Goal: Obtain resource: Download file/media

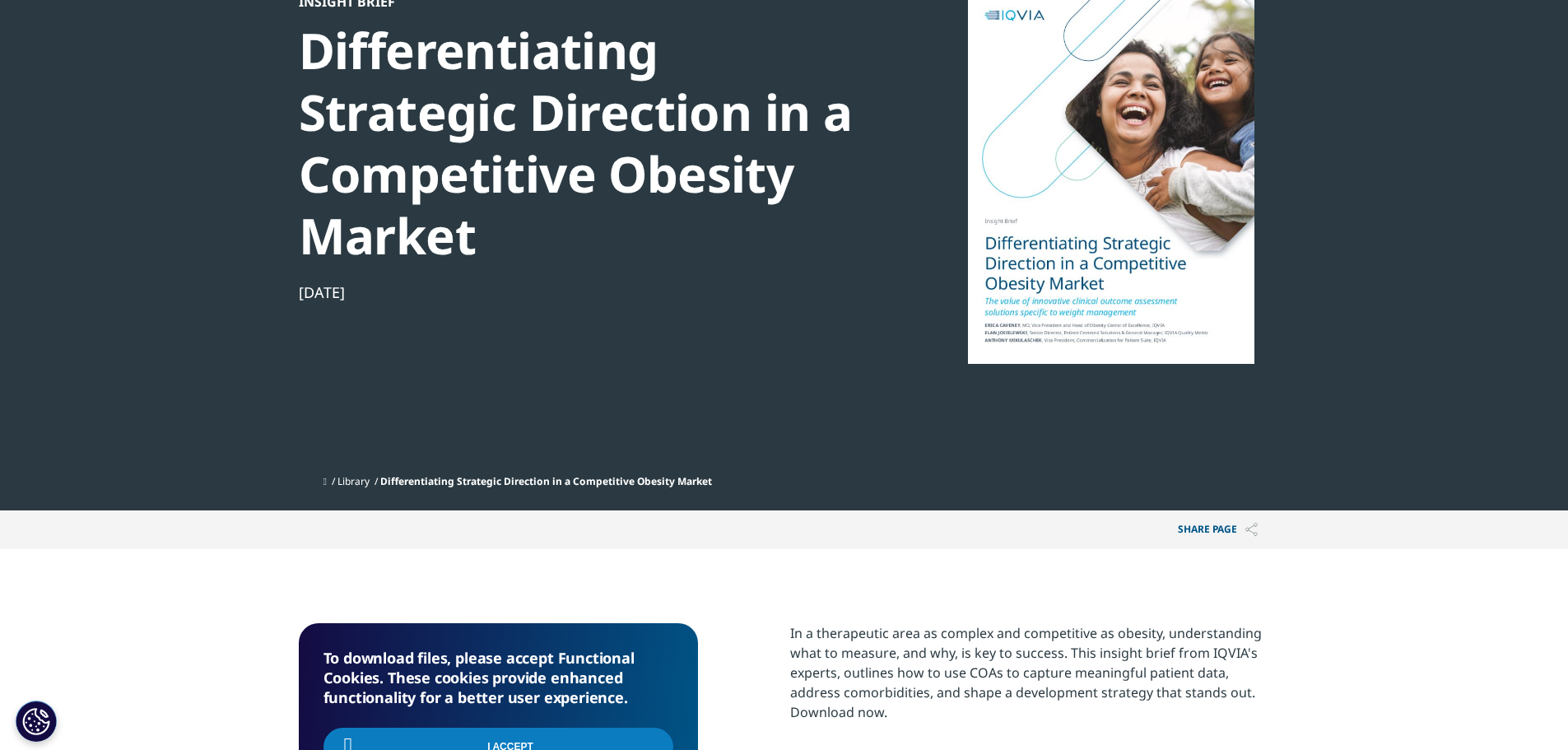
scroll to position [165, 0]
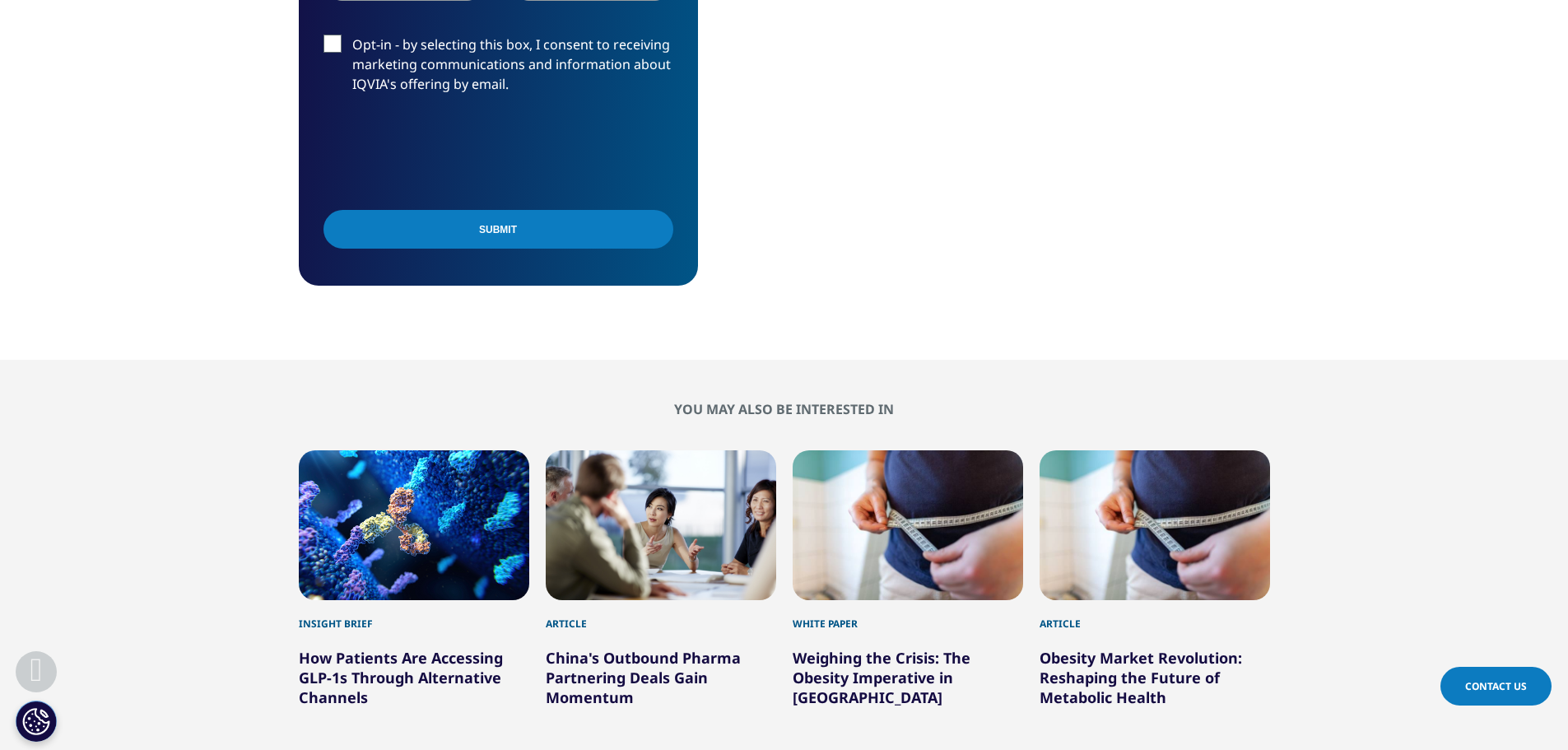
scroll to position [1481, 0]
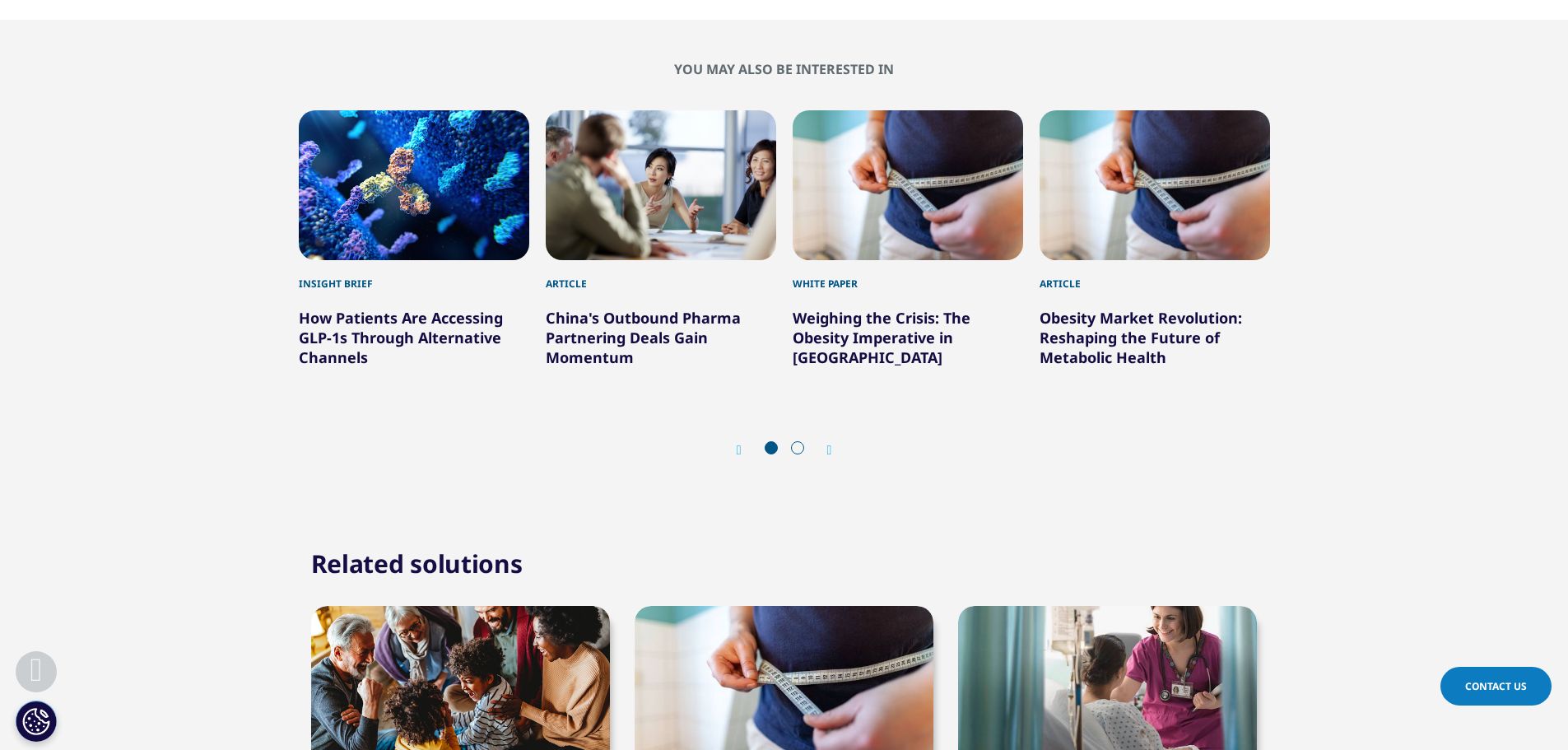
click at [317, 348] on link "How Patients Are Accessing GLP-1s Through Alternative Channels" at bounding box center [401, 337] width 204 height 59
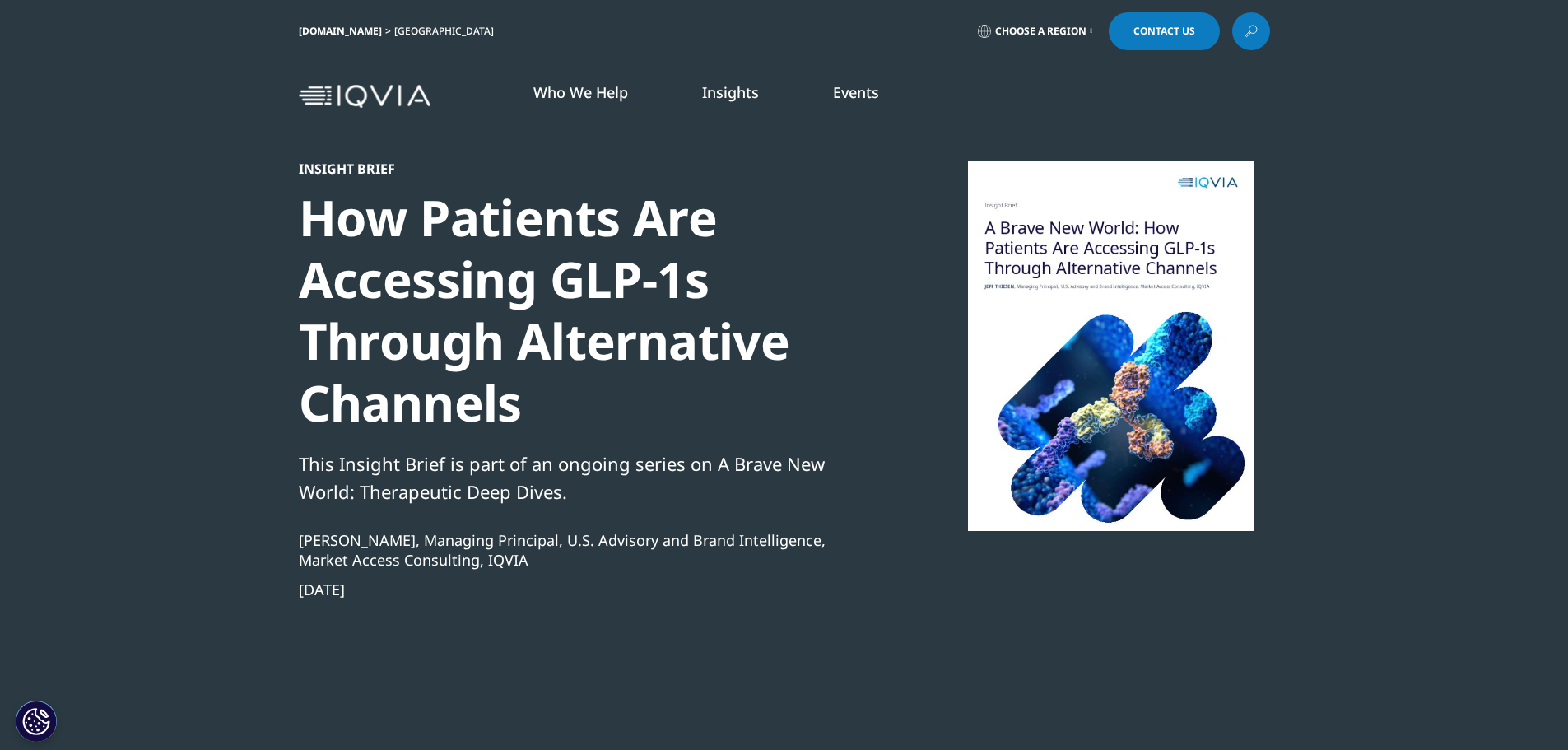
click at [1069, 348] on div at bounding box center [1111, 345] width 317 height 370
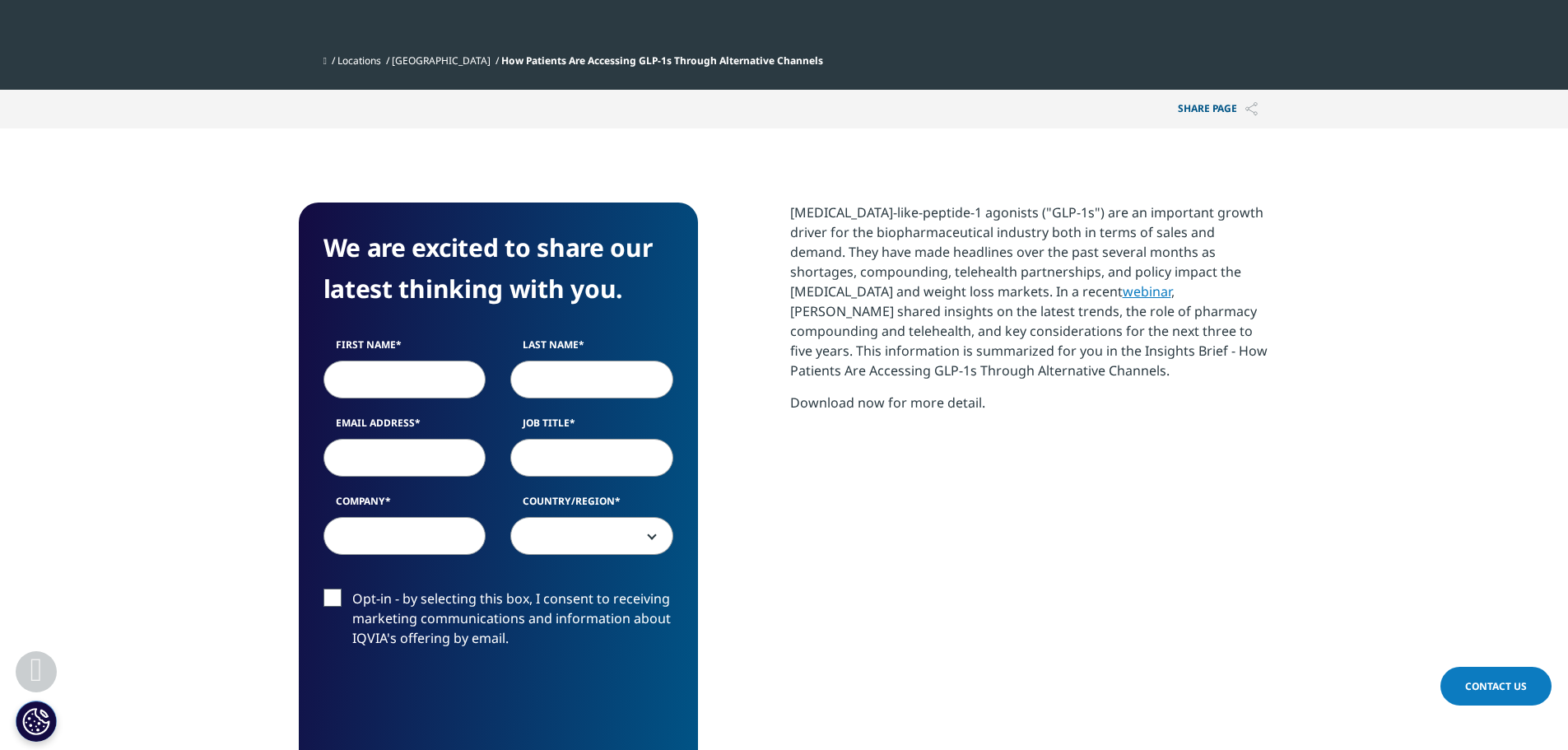
scroll to position [741, 0]
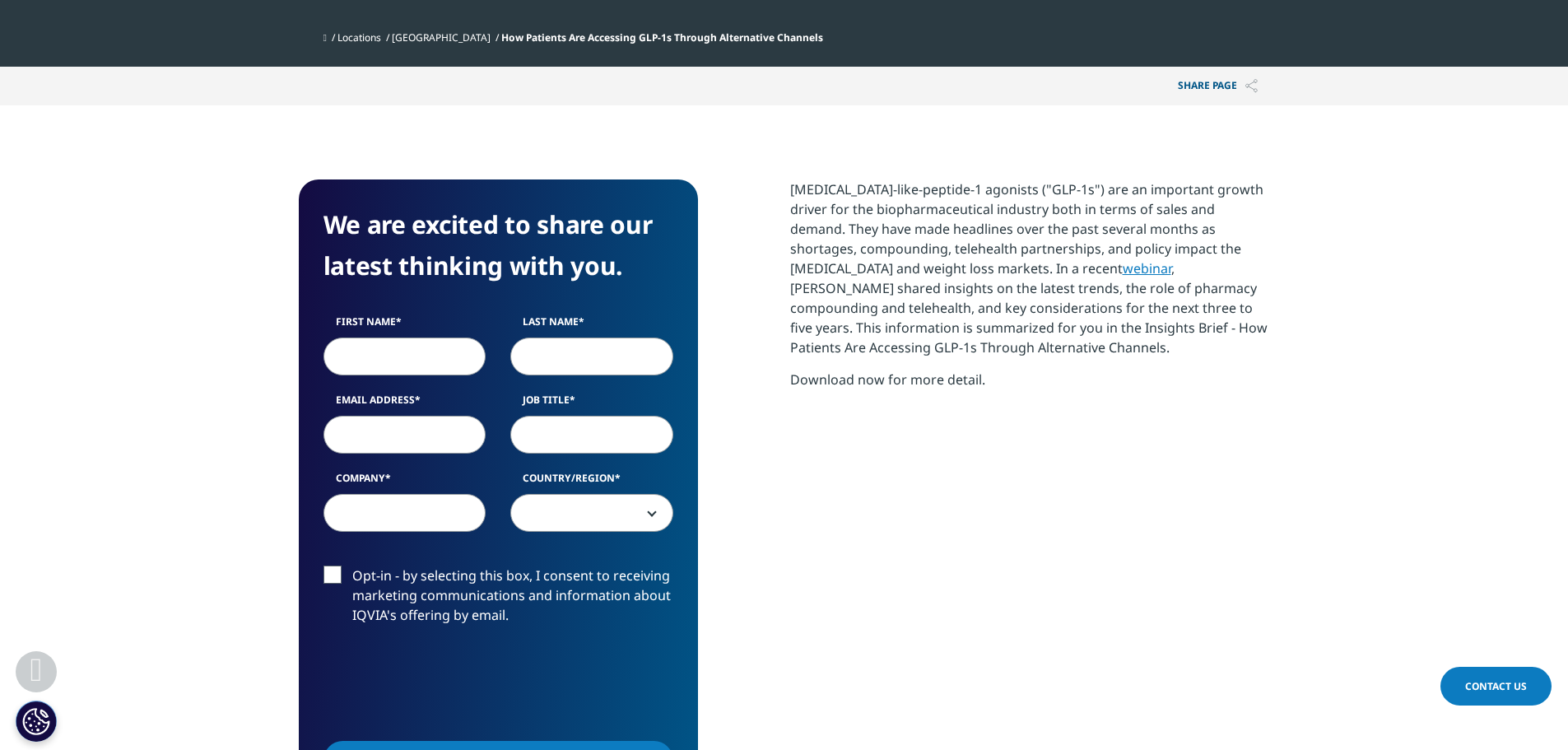
click at [356, 350] on input "First Name" at bounding box center [404, 356] width 163 height 38
type input "Hilde"
type input "De Neve"
type input "hilde.de_neve@roche.com"
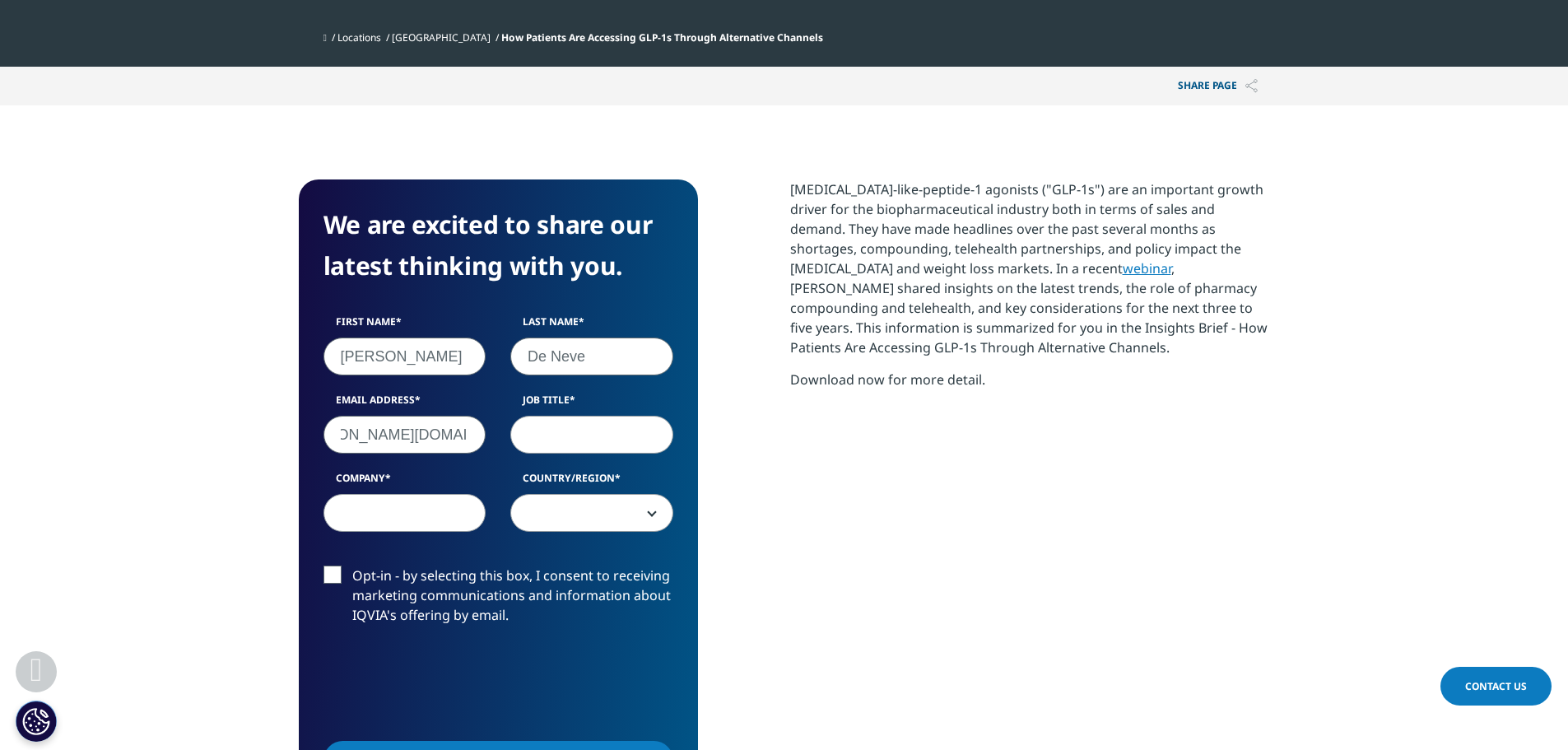
scroll to position [0, 0]
type input "country TA Leader"
type input "Roche"
click at [658, 508] on span at bounding box center [592, 513] width 161 height 38
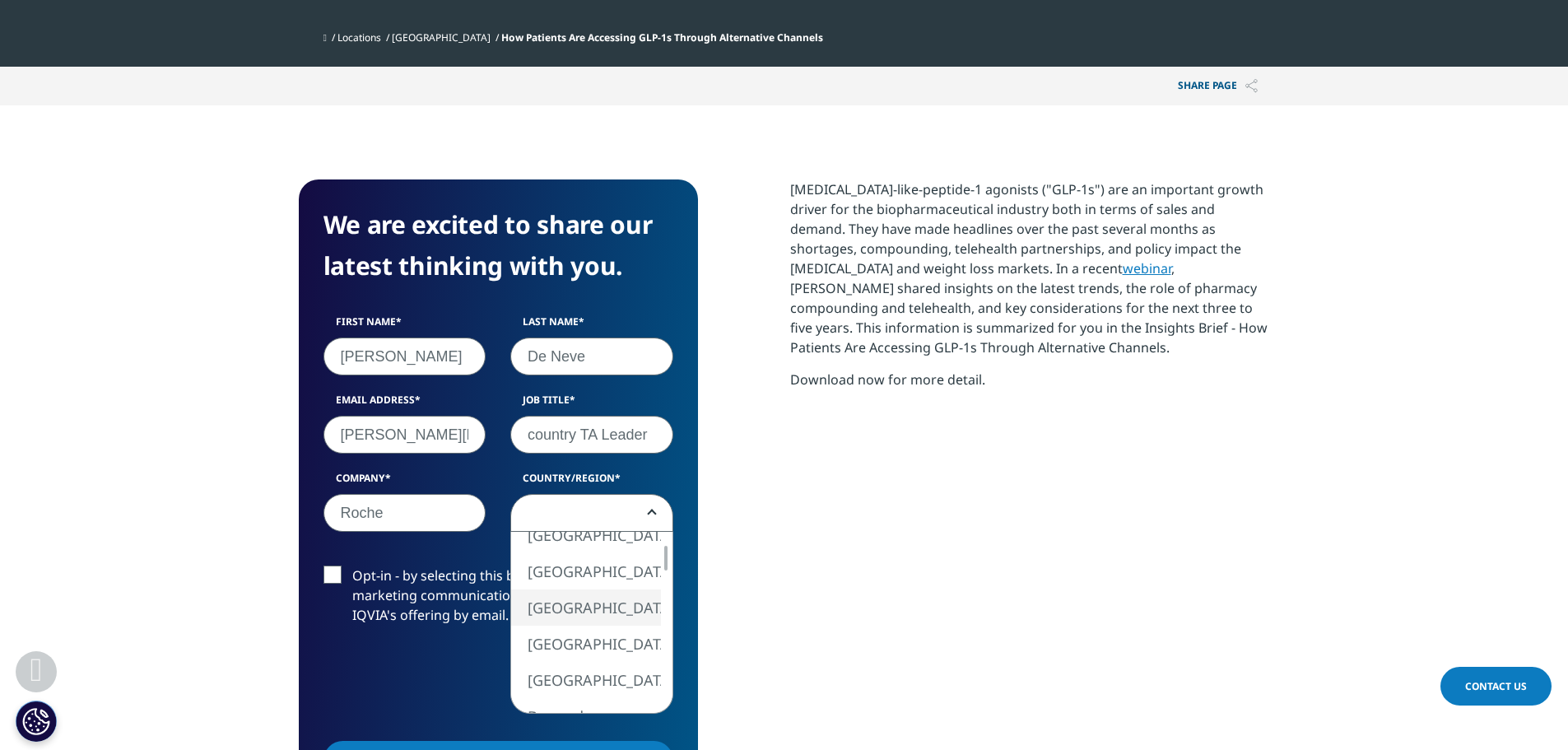
select select "[GEOGRAPHIC_DATA]"
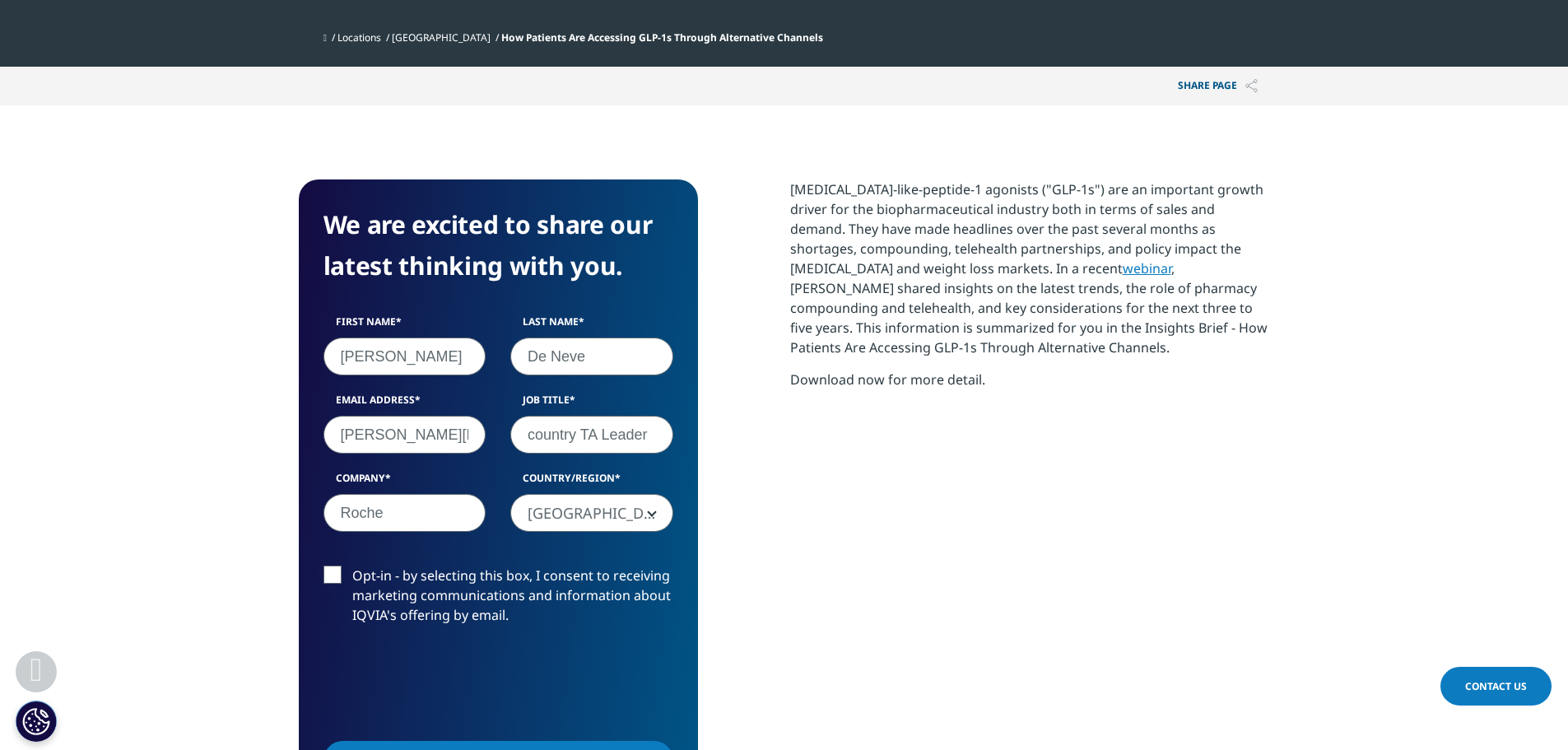
click at [329, 571] on label "Opt-in - by selecting this box, I consent to receiving marketing communications…" at bounding box center [498, 599] width 350 height 68
click at [352, 565] on input "Opt-in - by selecting this box, I consent to receiving marketing communications…" at bounding box center [352, 565] width 0 height 0
click at [327, 574] on label "Opt-in - by selecting this box, I consent to receiving marketing communications…" at bounding box center [498, 599] width 350 height 68
click at [352, 565] on input "Opt-in - by selecting this box, I consent to receiving marketing communications…" at bounding box center [352, 565] width 0 height 0
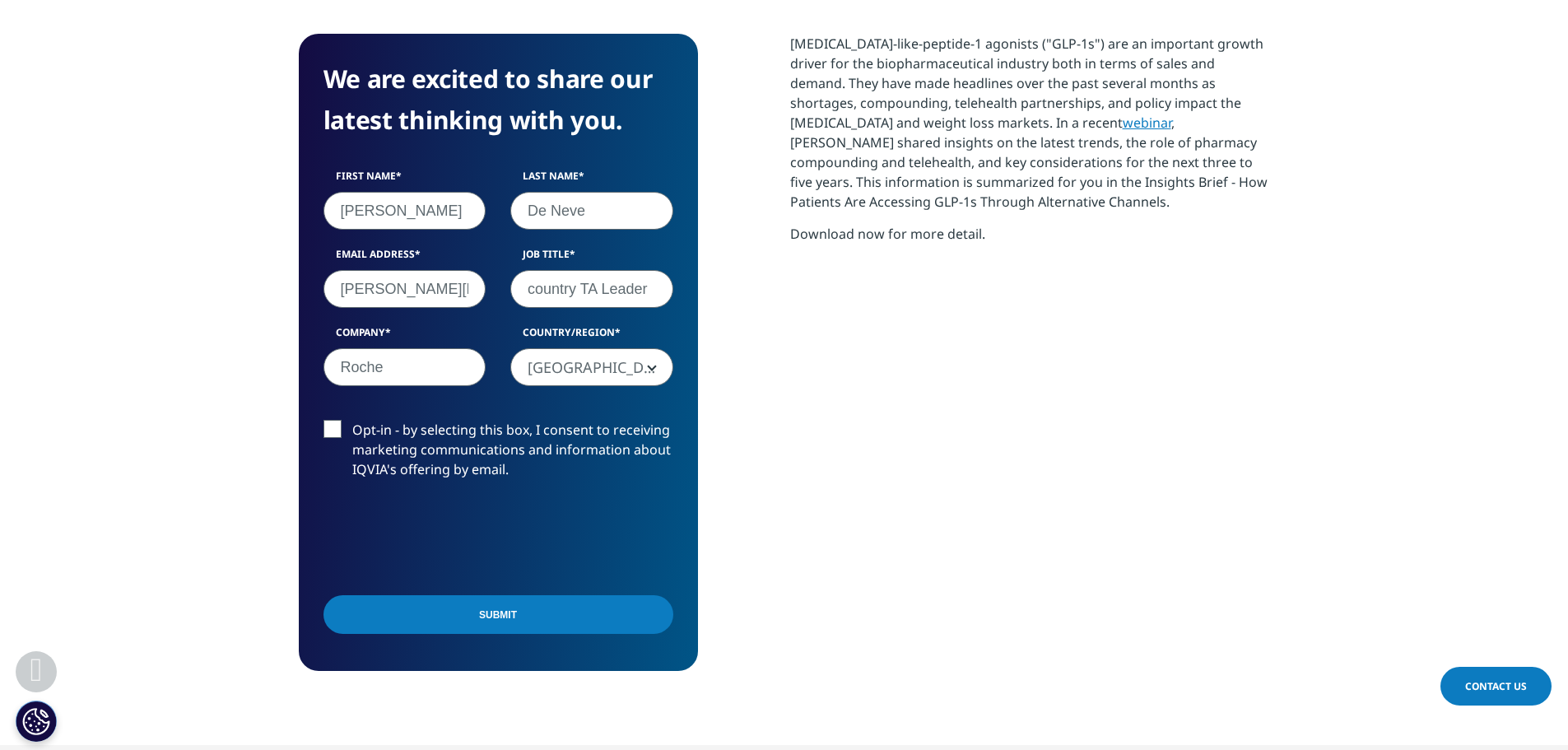
scroll to position [905, 0]
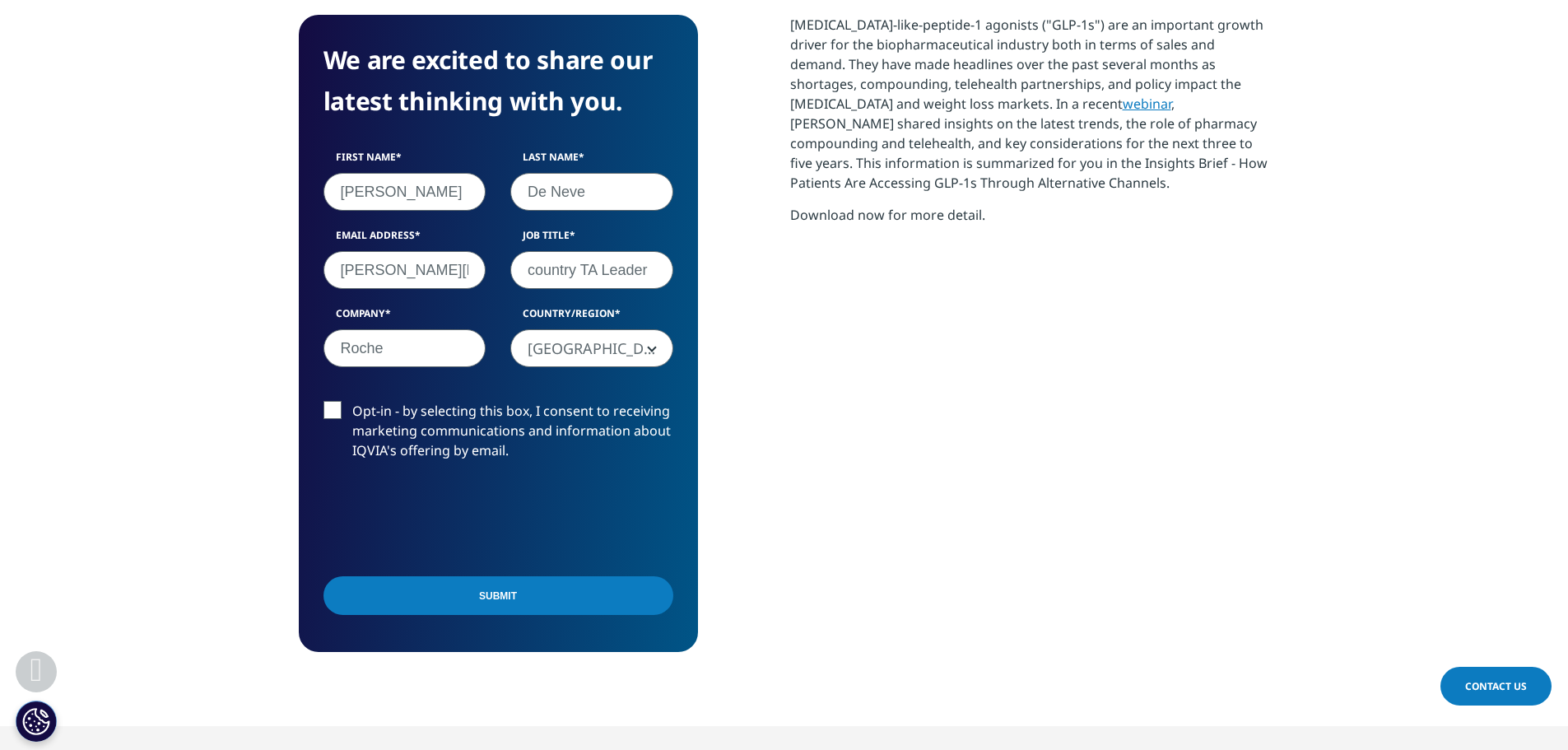
click at [489, 602] on input "Submit" at bounding box center [498, 596] width 350 height 39
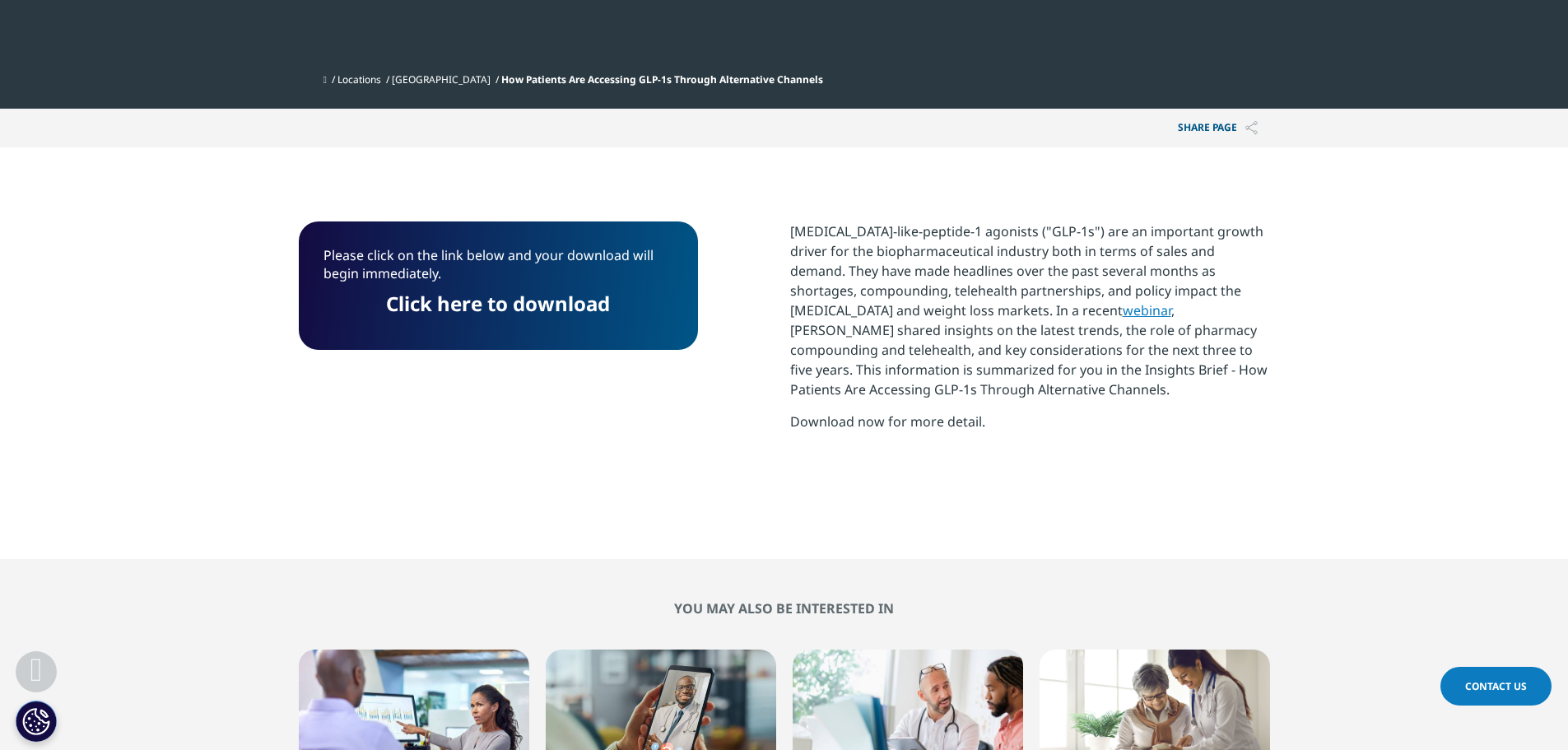
scroll to position [698, 0]
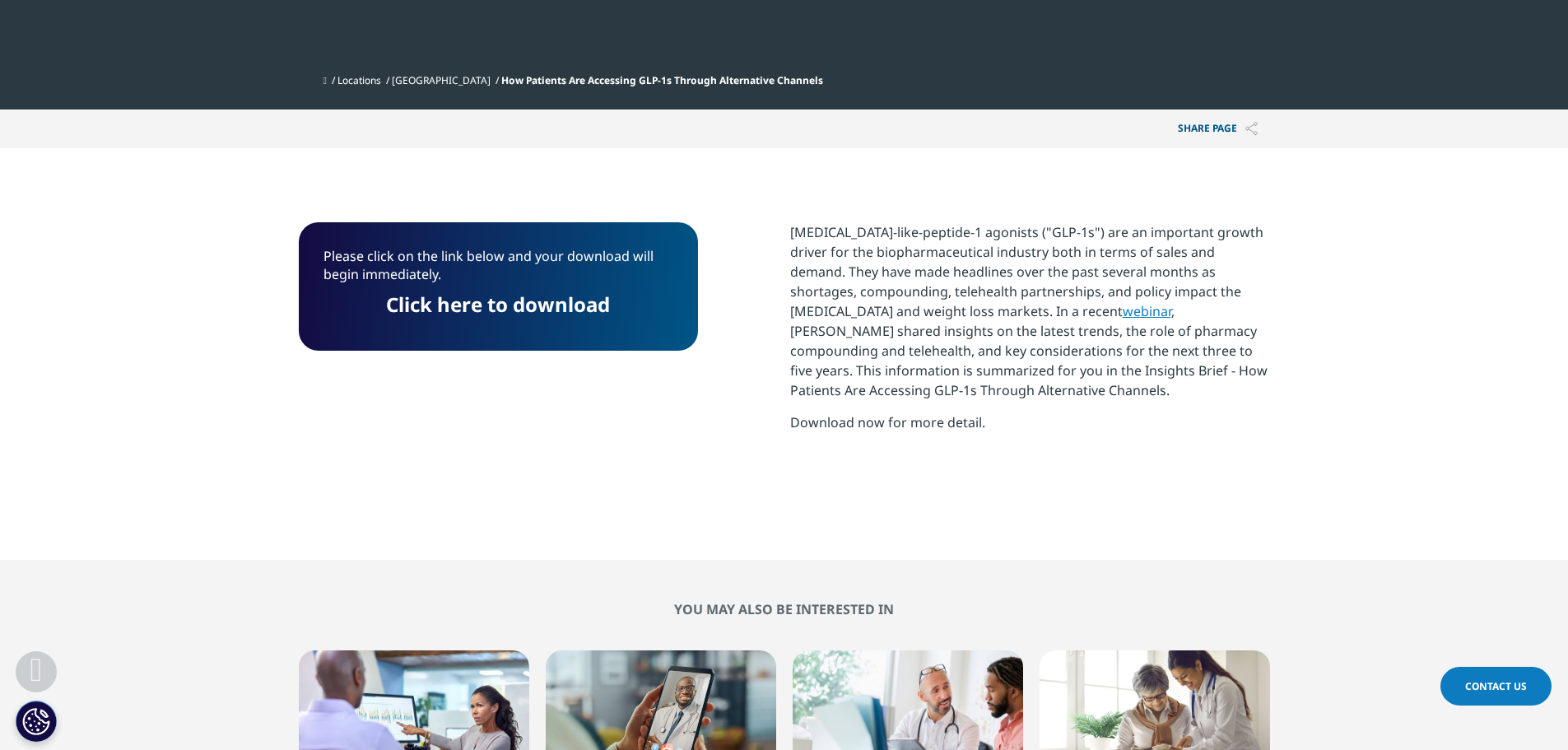
click at [510, 308] on link "Click here to download" at bounding box center [497, 304] width 224 height 27
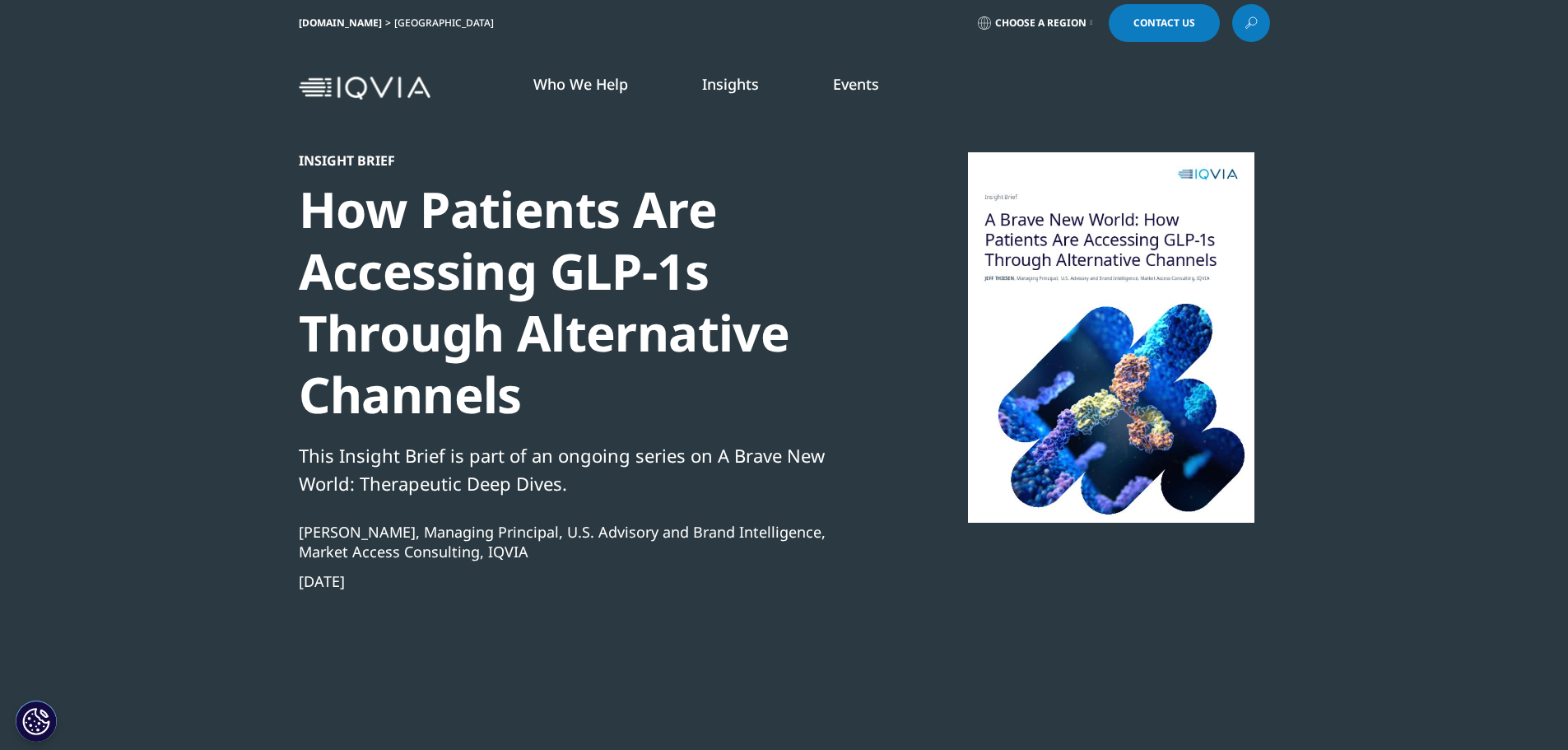
scroll to position [0, 0]
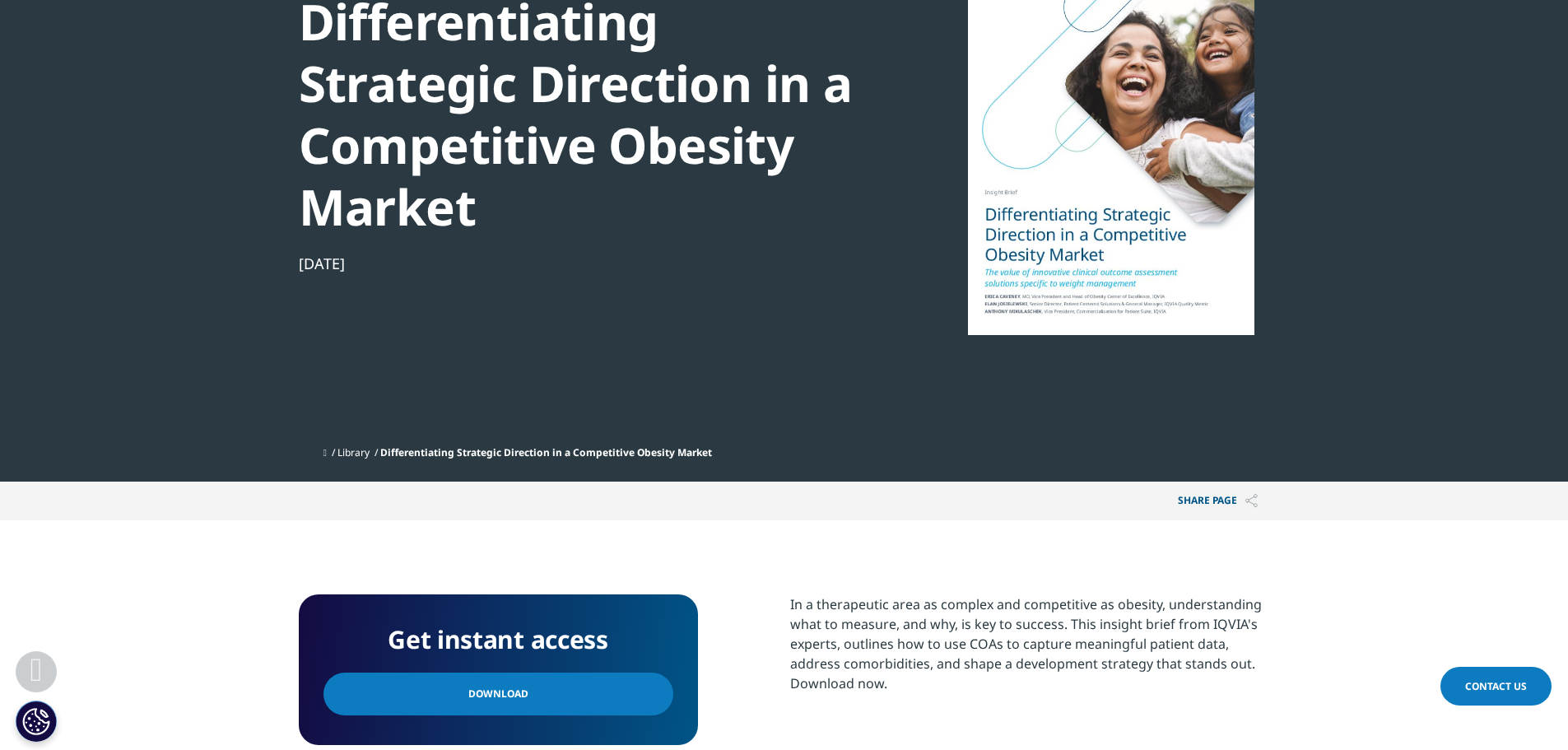
scroll to position [576, 0]
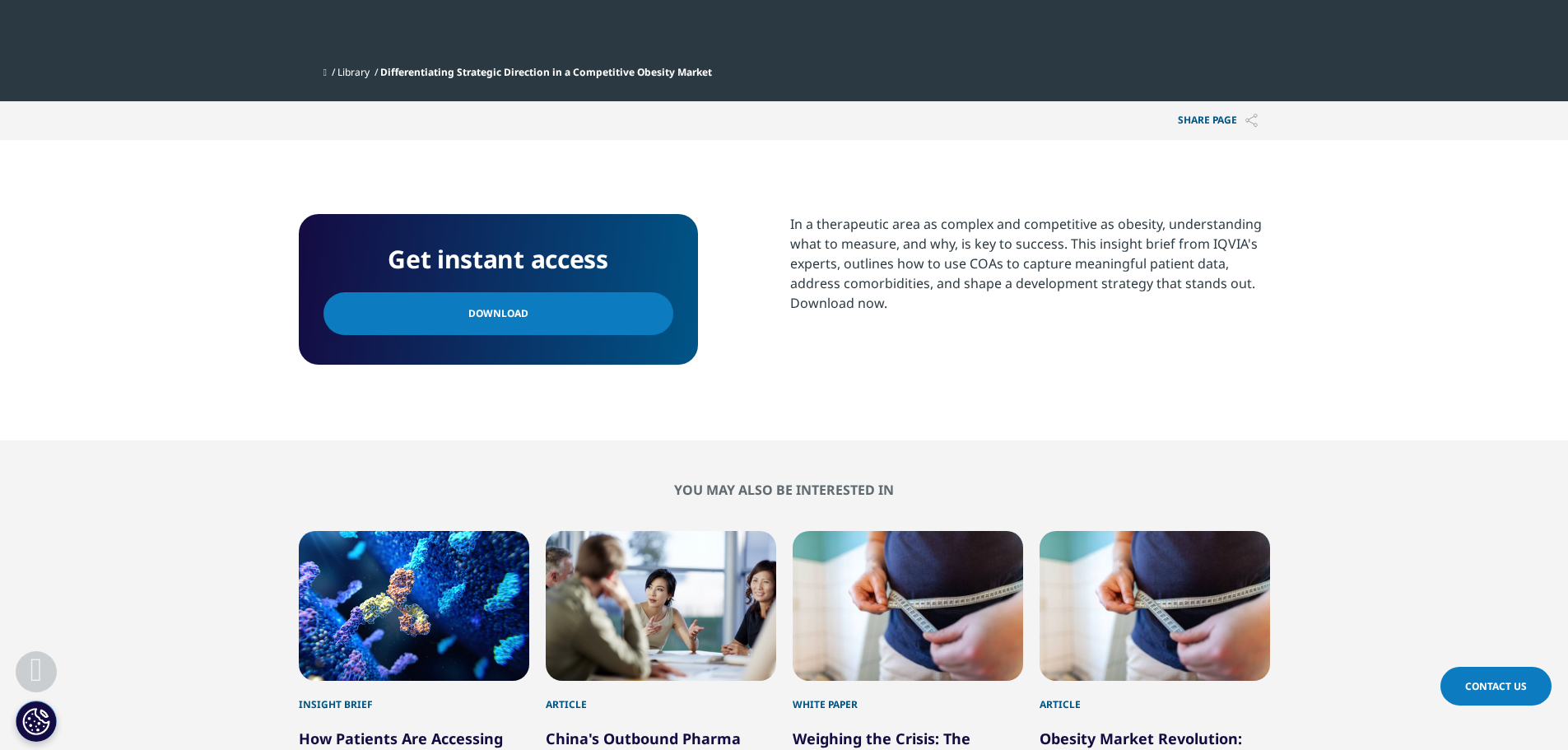
click at [500, 314] on span "Download" at bounding box center [498, 313] width 60 height 18
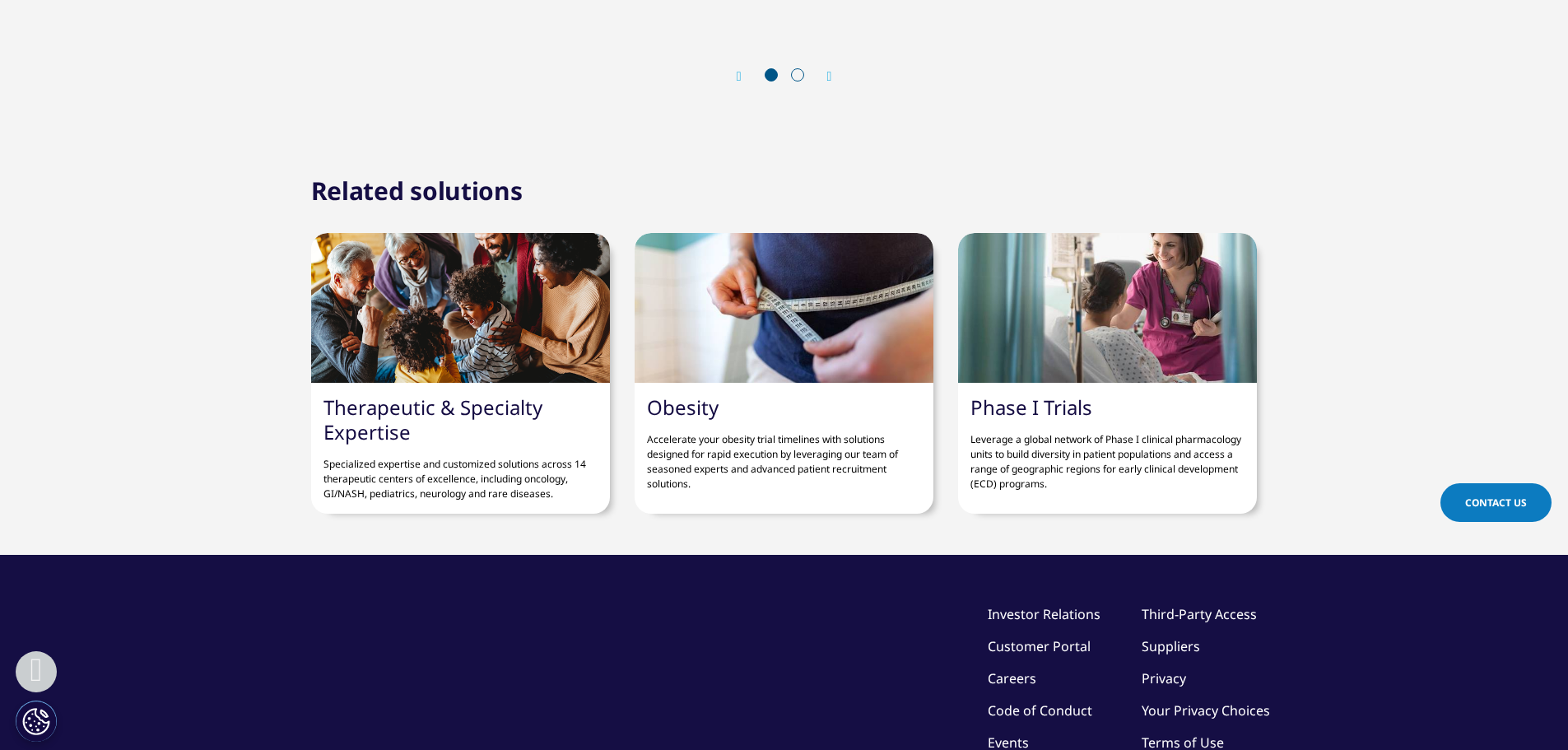
scroll to position [1399, 0]
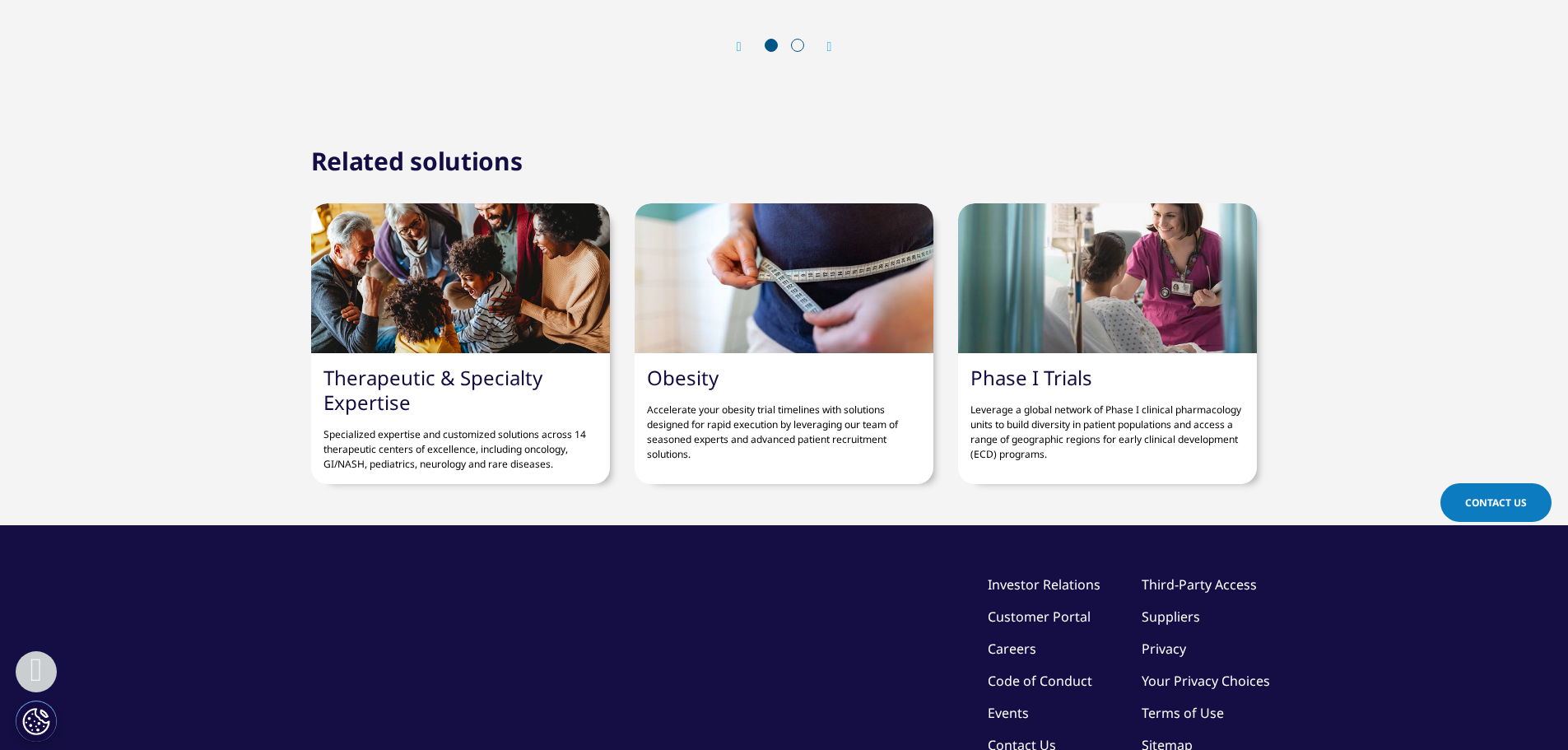
click at [1208, 418] on p "Leverage a global network of Phase I clinical pharmacology units to build diver…" at bounding box center [1107, 425] width 274 height 72
